Goal: Transaction & Acquisition: Purchase product/service

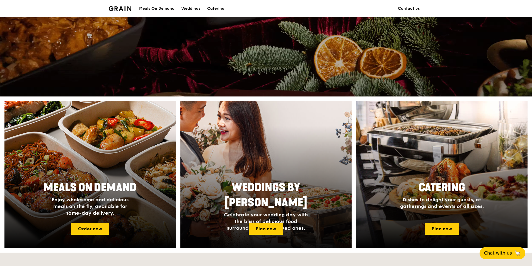
scroll to position [139, 0]
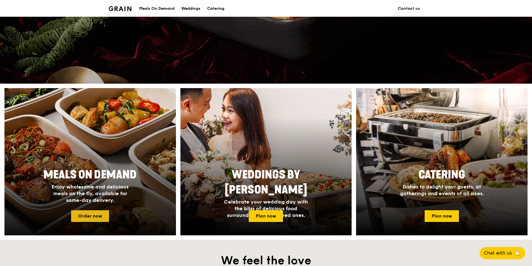
click at [101, 216] on link "Order now" at bounding box center [90, 216] width 38 height 12
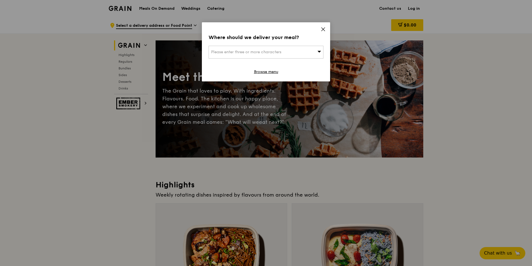
click at [295, 52] on div "Please enter three or more characters" at bounding box center [265, 52] width 115 height 13
type input "a"
type input "mtower"
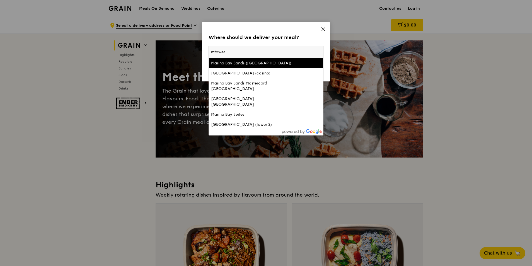
drag, startPoint x: 239, startPoint y: 53, endPoint x: 178, endPoint y: 44, distance: 61.7
click at [178, 44] on div "Where should we deliver your meal? Please enter three or more characters [GEOGR…" at bounding box center [266, 133] width 532 height 266
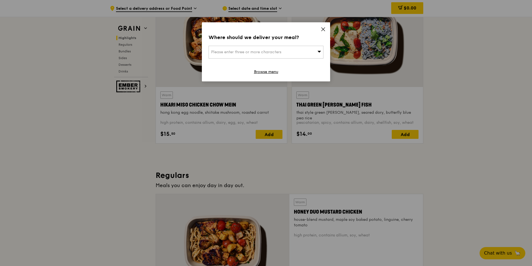
scroll to position [232, 0]
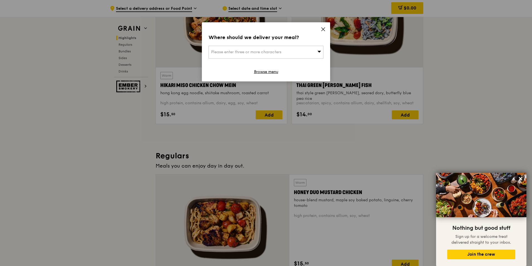
click at [242, 53] on span "Please enter three or more characters" at bounding box center [246, 52] width 70 height 5
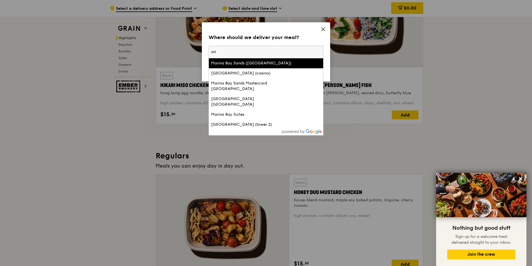
type input "m"
type input "[GEOGRAPHIC_DATA]"
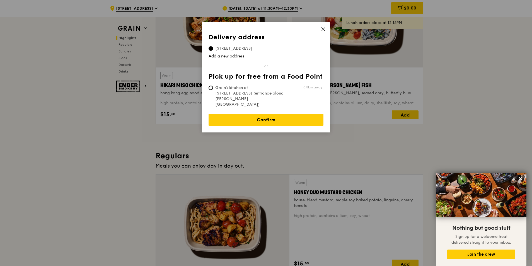
click at [322, 28] on icon at bounding box center [322, 29] width 3 height 3
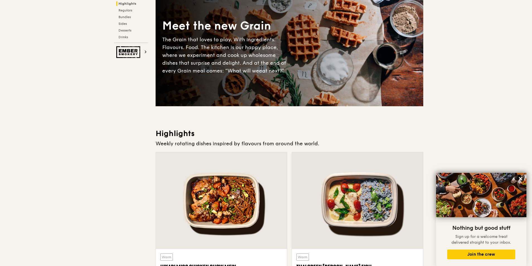
scroll to position [0, 0]
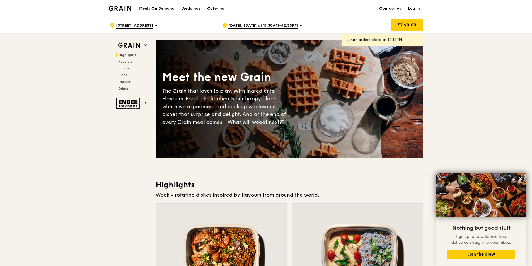
click at [299, 23] on icon at bounding box center [300, 25] width 3 height 5
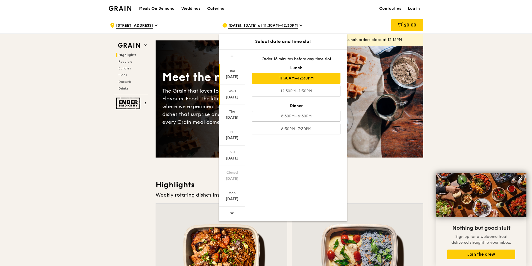
click at [233, 95] on div "[DATE]" at bounding box center [232, 97] width 25 height 6
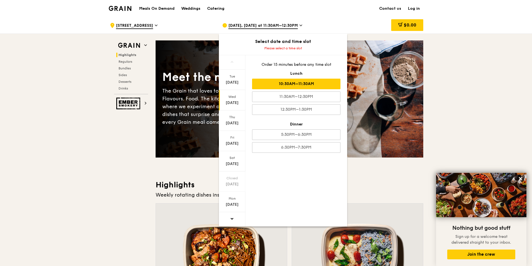
click at [311, 85] on div "10:30AM–11:30AM" at bounding box center [296, 84] width 88 height 11
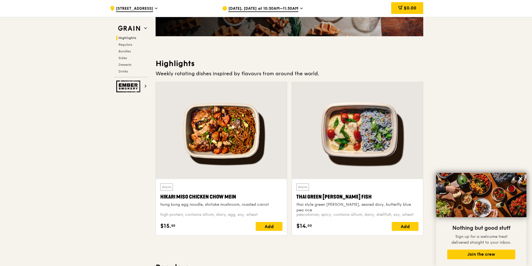
scroll to position [102, 0]
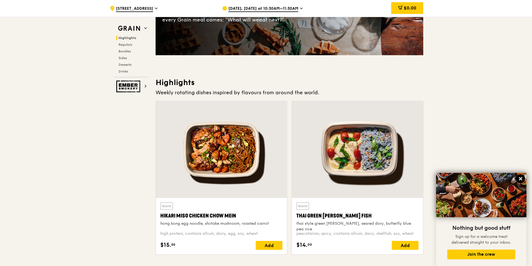
click at [520, 178] on icon at bounding box center [520, 178] width 5 height 5
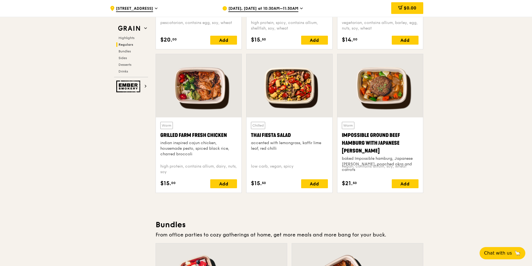
scroll to position [603, 0]
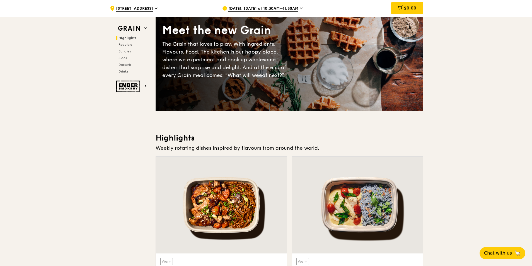
scroll to position [46, 0]
click at [303, 9] on icon at bounding box center [301, 8] width 3 height 5
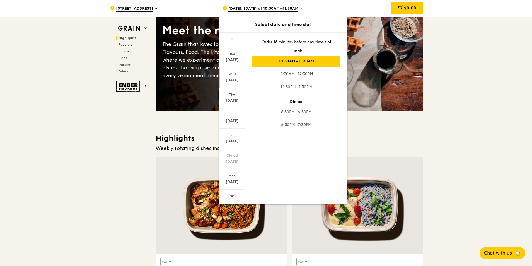
click at [303, 8] on icon at bounding box center [301, 8] width 3 height 5
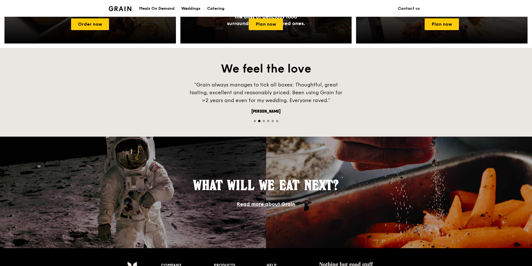
scroll to position [418, 0]
